Goal: Task Accomplishment & Management: Manage account settings

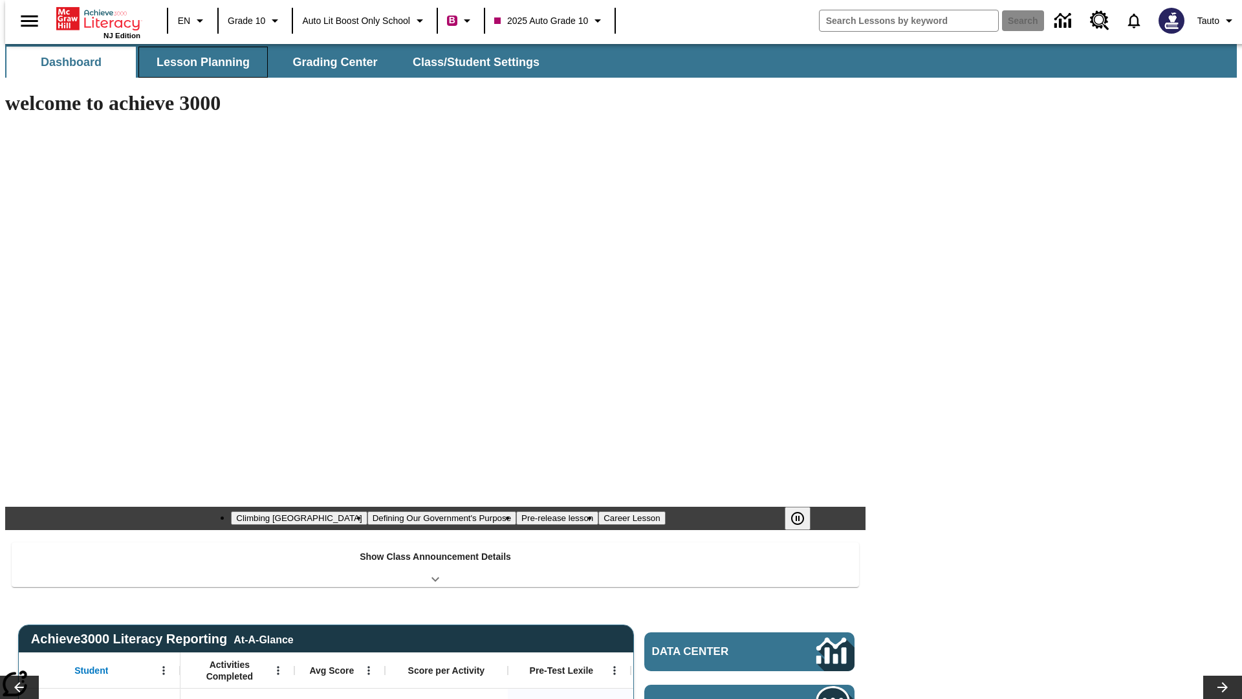
click at [198, 62] on button "Lesson Planning" at bounding box center [202, 62] width 129 height 31
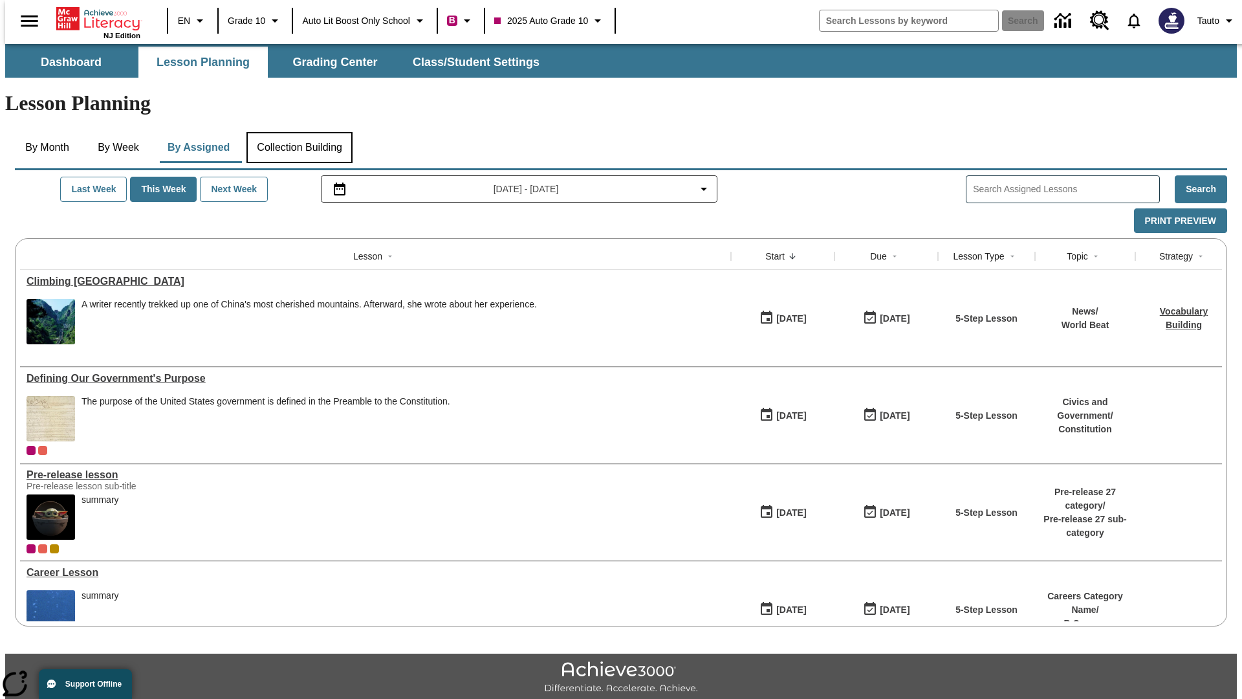
click at [299, 132] on button "Collection Building" at bounding box center [299, 147] width 106 height 31
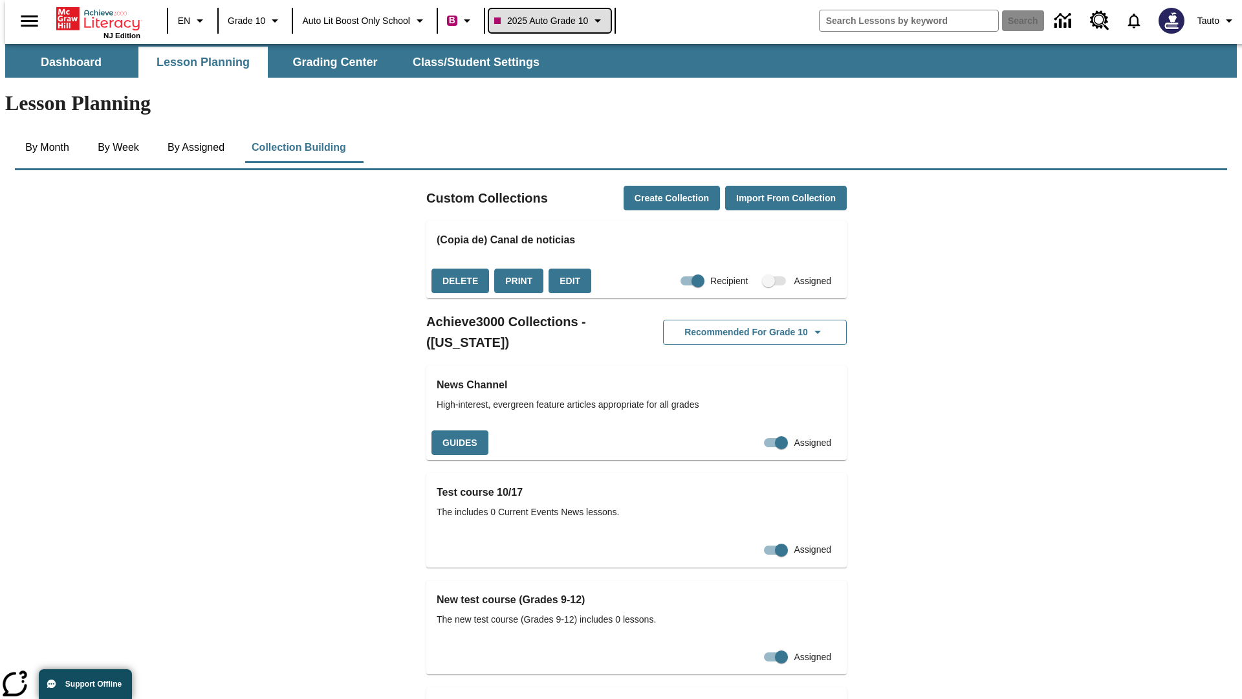
click at [554, 21] on span "2025 Auto Grade 10" at bounding box center [541, 21] width 94 height 14
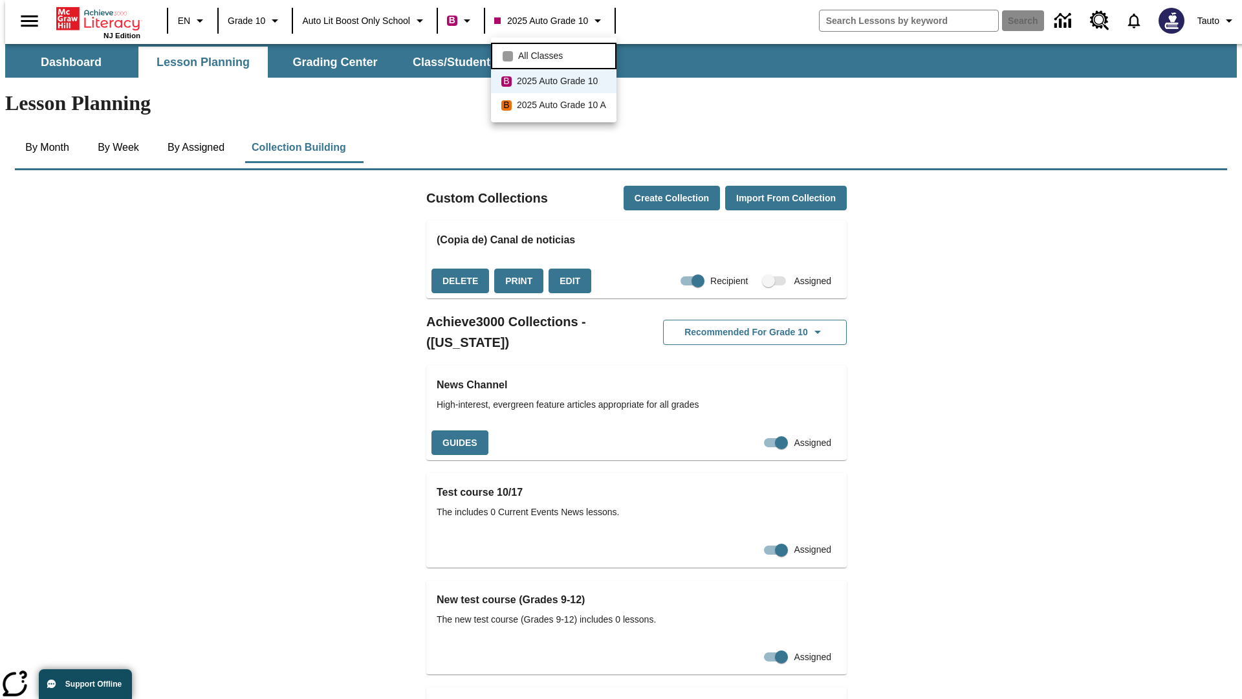
click at [556, 54] on span "All Classes" at bounding box center [540, 56] width 45 height 14
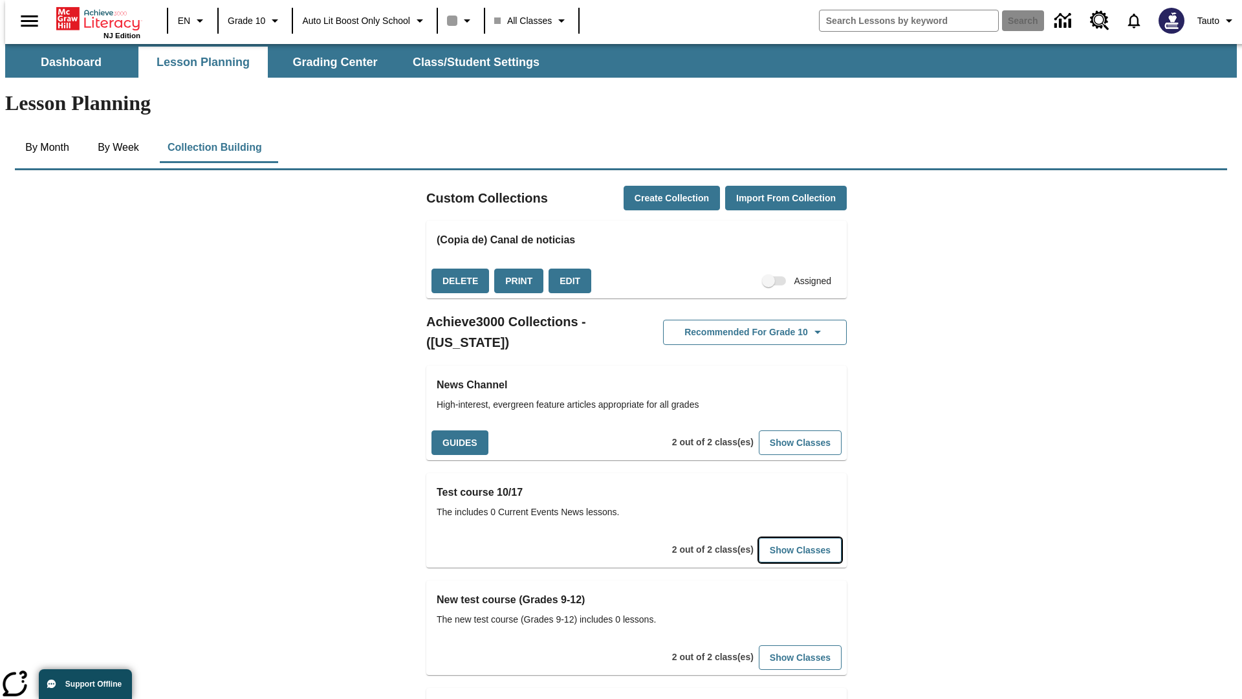
click at [780, 538] on button "Show Classes" at bounding box center [800, 550] width 83 height 25
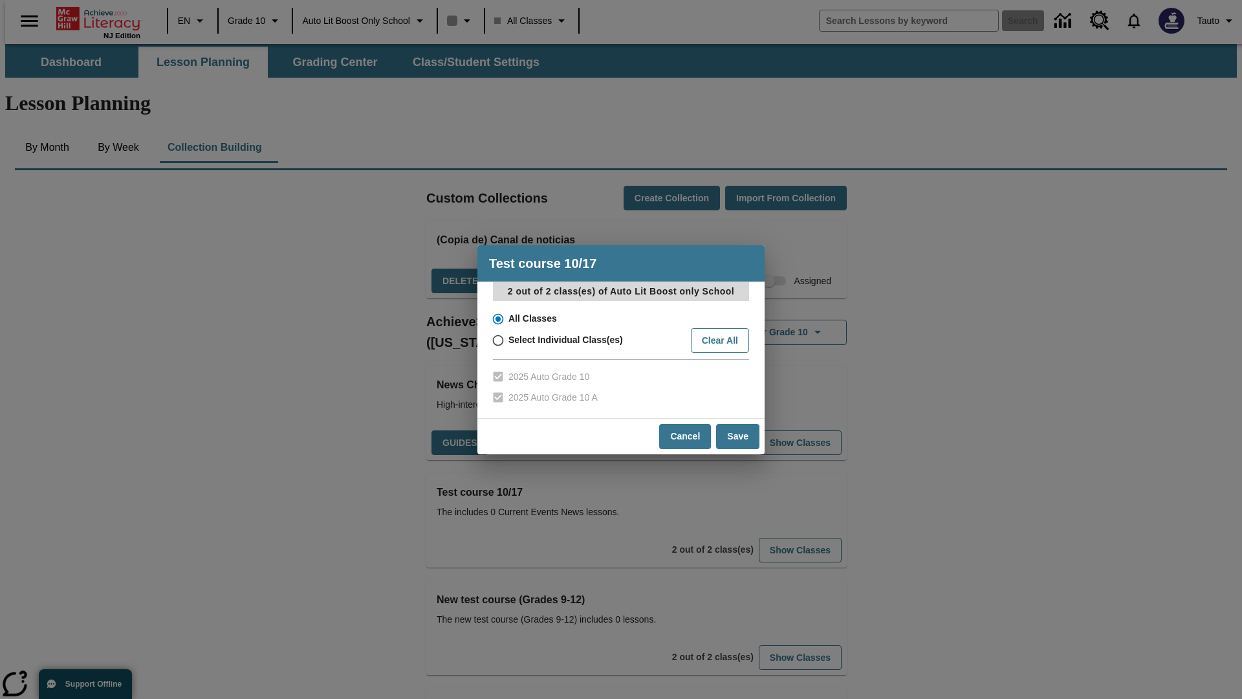
click at [497, 318] on input "All Classes" at bounding box center [497, 319] width 23 height 18
click at [686, 436] on button "Cancel" at bounding box center [685, 436] width 52 height 25
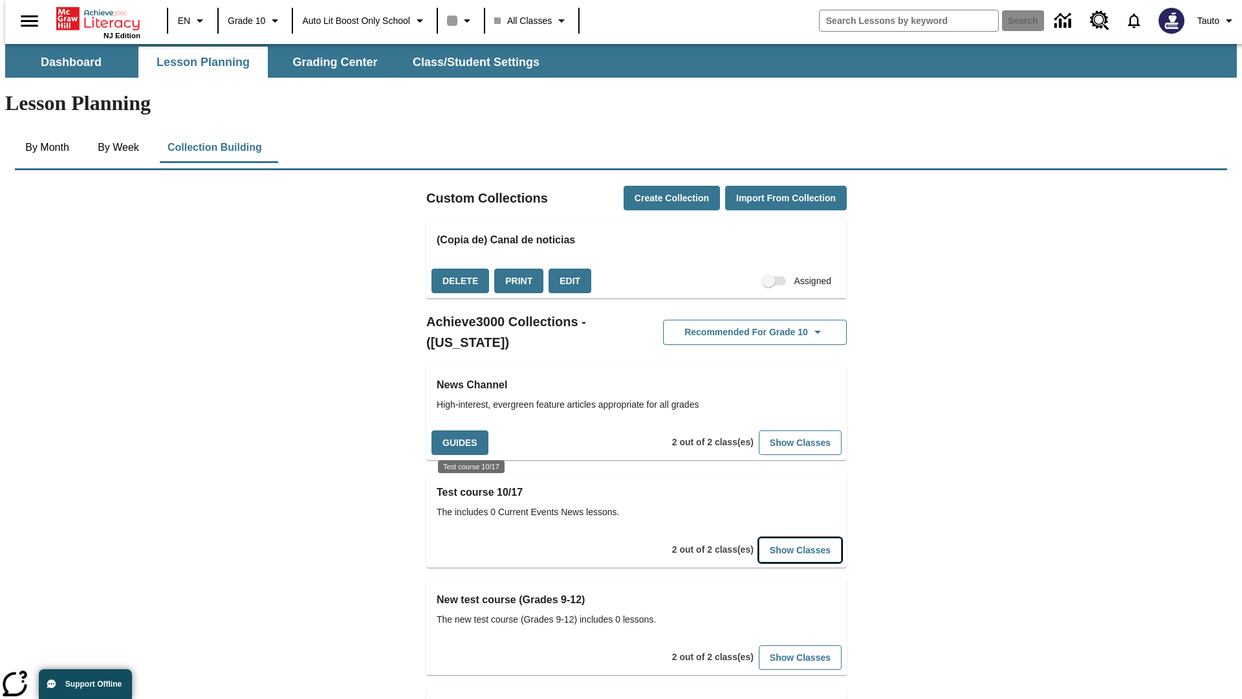
click at [780, 538] on button "Show Classes" at bounding box center [800, 550] width 83 height 25
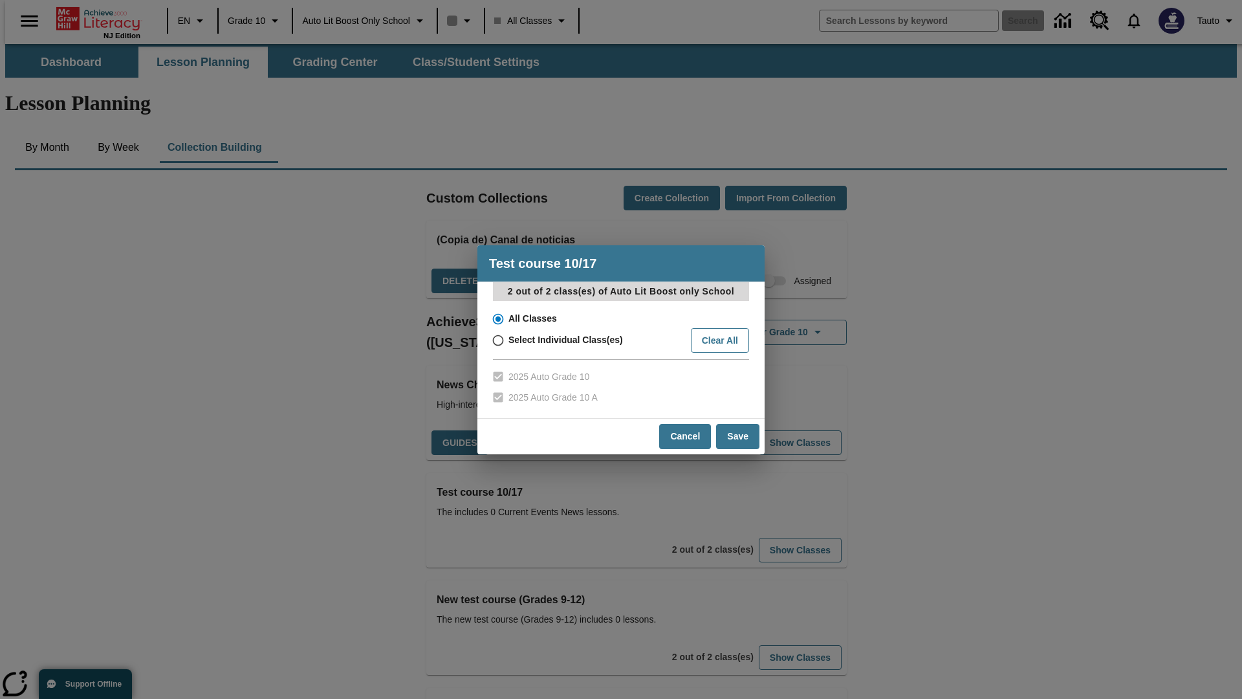
click at [497, 318] on input "All Classes" at bounding box center [497, 319] width 23 height 18
click at [738, 436] on button "Save" at bounding box center [737, 436] width 43 height 25
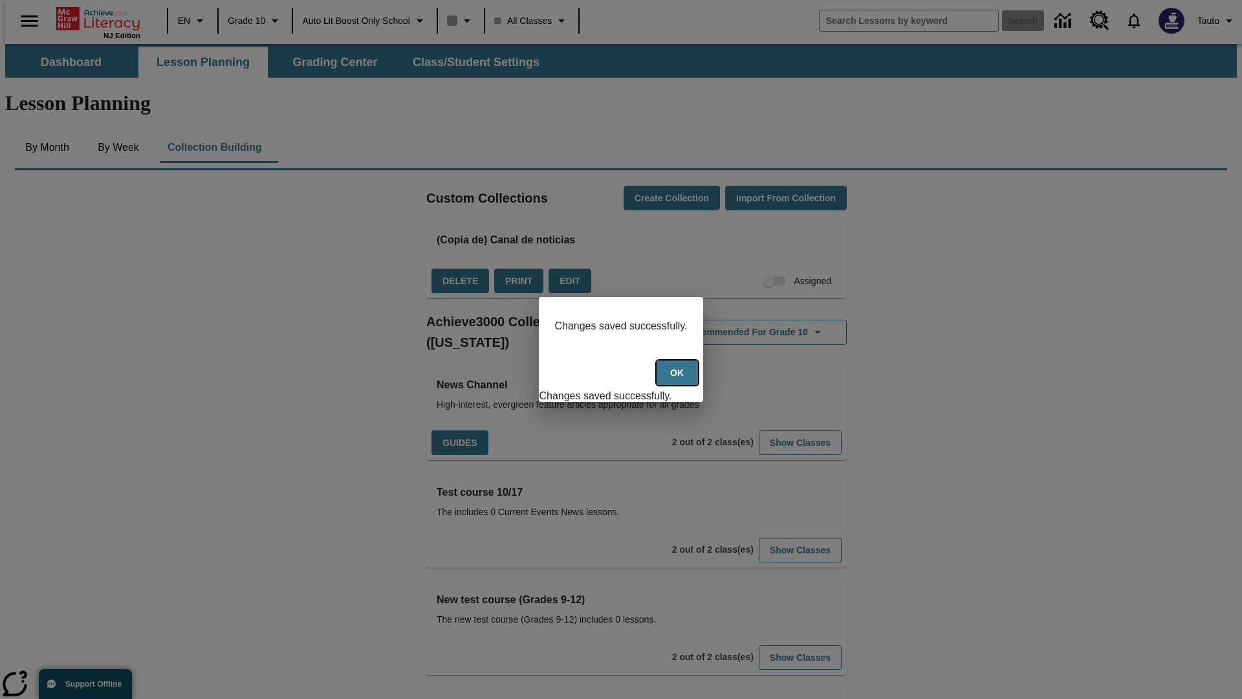
click at [679, 380] on button "Ok" at bounding box center [677, 372] width 41 height 25
